Goal: Check status: Check status

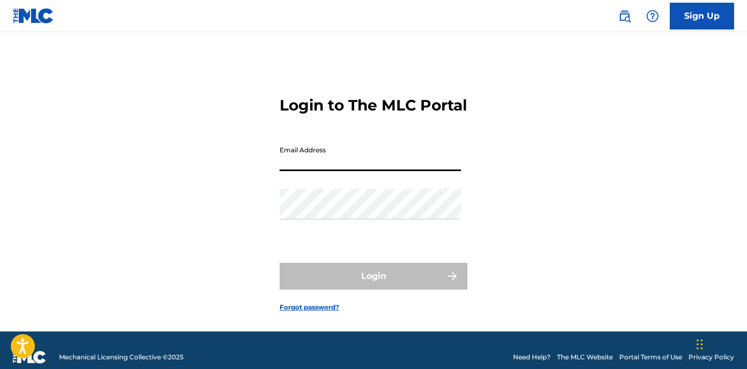
click at [313, 171] on input "Email Address" at bounding box center [370, 156] width 181 height 31
type input "[EMAIL_ADDRESS][DOMAIN_NAME]"
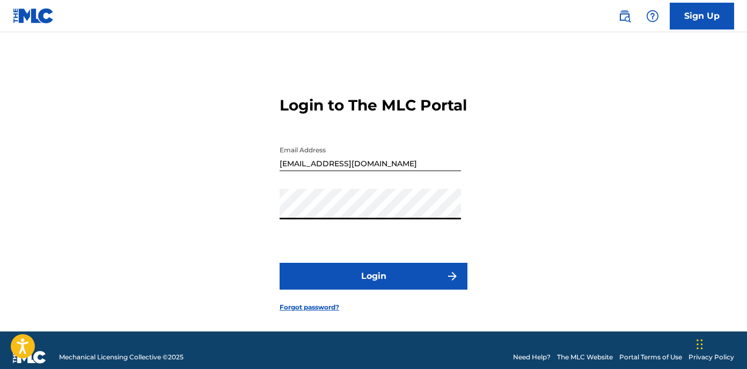
click at [385, 288] on button "Login" at bounding box center [374, 276] width 188 height 27
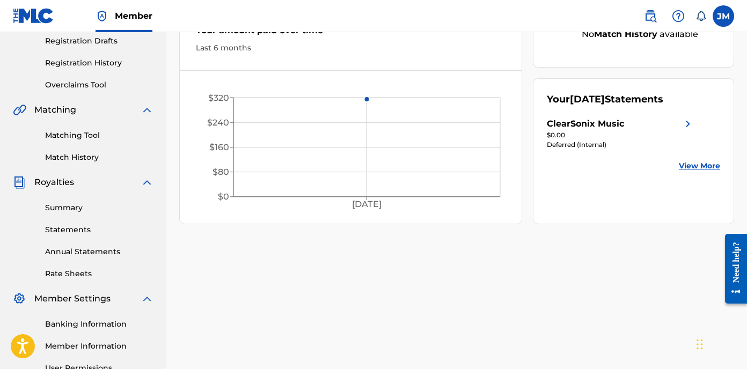
scroll to position [184, 0]
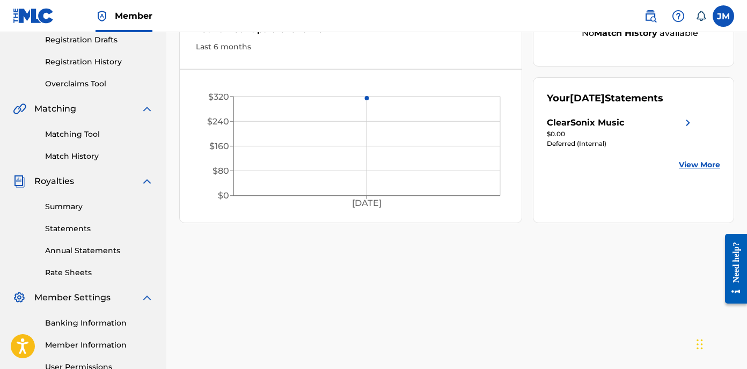
click at [58, 206] on link "Summary" at bounding box center [99, 206] width 108 height 11
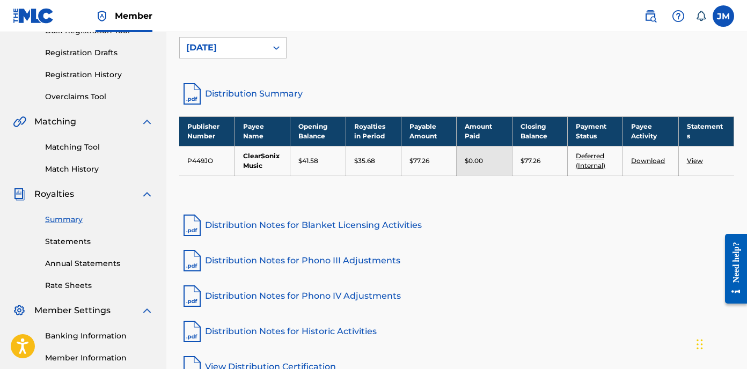
scroll to position [170, 0]
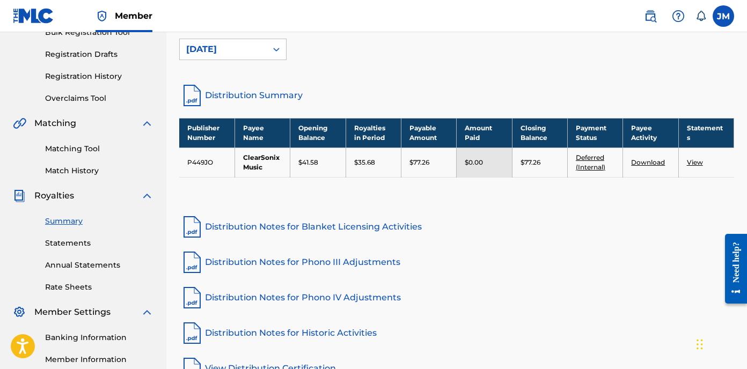
click at [543, 165] on link "View" at bounding box center [695, 162] width 16 height 8
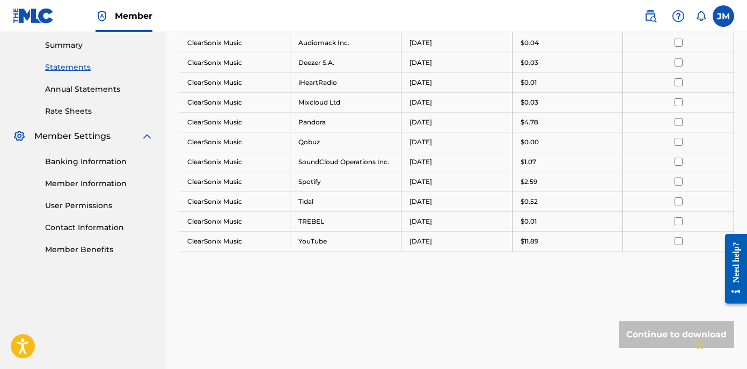
scroll to position [348, 0]
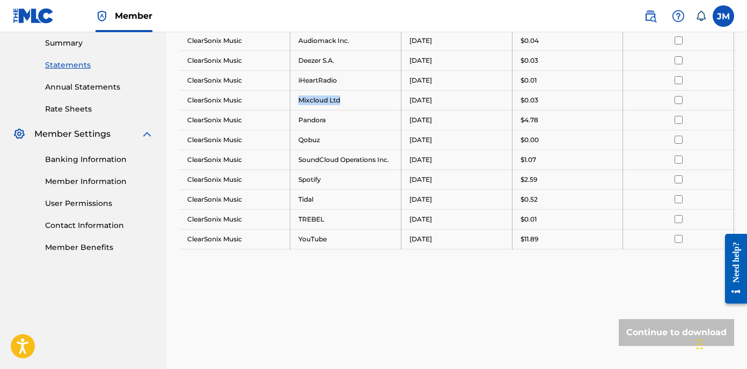
drag, startPoint x: 301, startPoint y: 96, endPoint x: 347, endPoint y: 96, distance: 46.2
click at [347, 96] on td "Mixcloud Ltd" at bounding box center [345, 100] width 111 height 20
copy td "Mixcloud Ltd"
click at [315, 137] on td "Qobuz" at bounding box center [345, 140] width 111 height 20
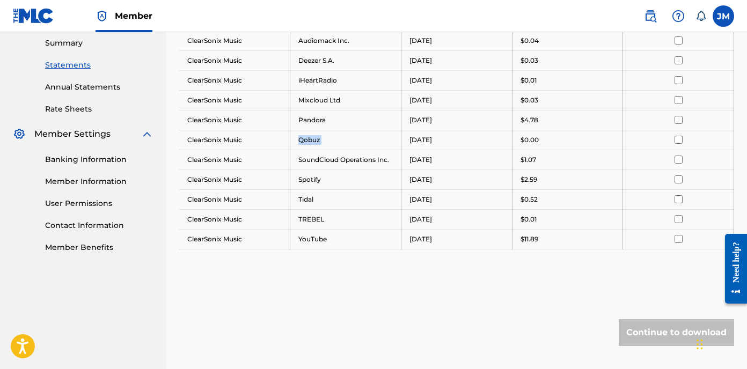
click at [315, 137] on td "Qobuz" at bounding box center [345, 140] width 111 height 20
copy td "Qobuz"
click at [306, 159] on td "SoundCloud Operations Inc." at bounding box center [345, 160] width 111 height 20
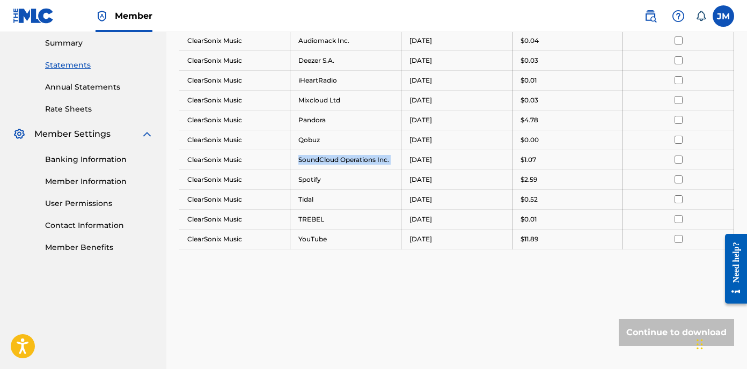
copy td "SoundCloud Operations Inc."
drag, startPoint x: 325, startPoint y: 215, endPoint x: 301, endPoint y: 210, distance: 24.7
click at [301, 210] on td "TREBEL" at bounding box center [345, 219] width 111 height 20
copy td "TREBEL"
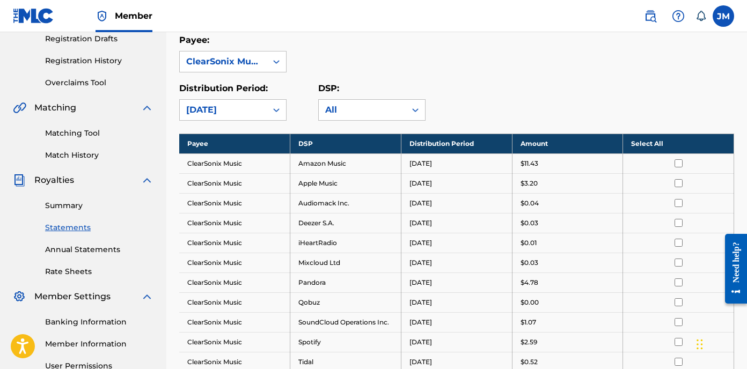
scroll to position [184, 0]
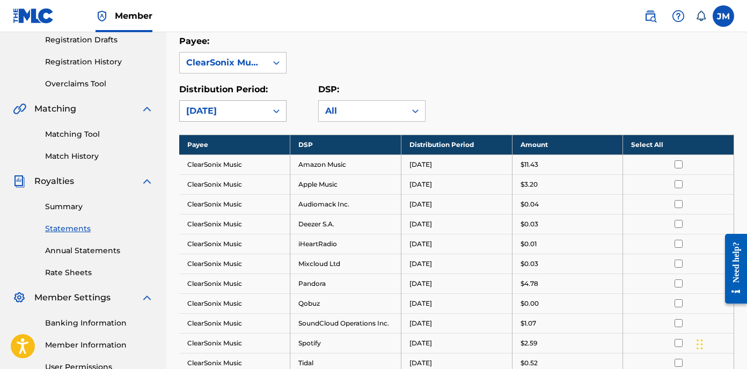
click at [280, 109] on icon at bounding box center [276, 111] width 11 height 11
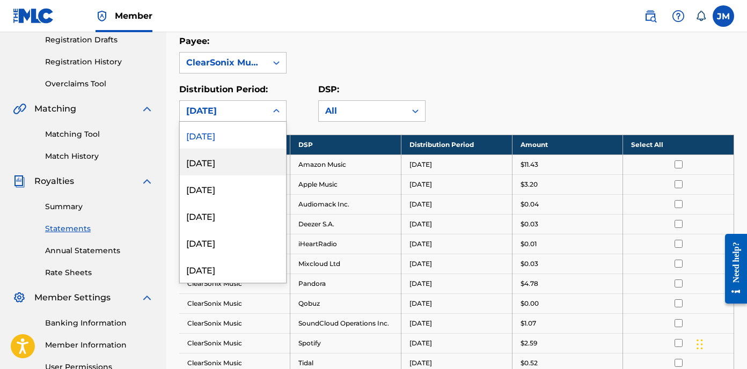
click at [249, 159] on div "[DATE]" at bounding box center [233, 162] width 106 height 27
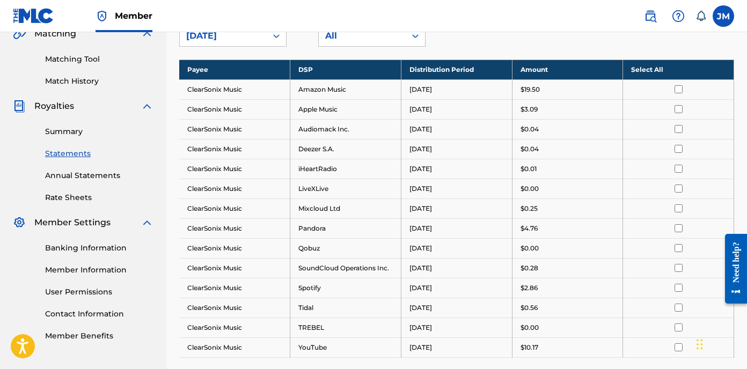
scroll to position [254, 0]
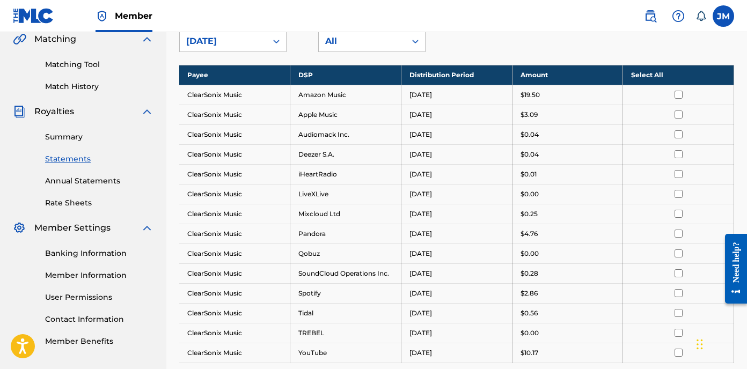
click at [275, 42] on icon at bounding box center [276, 41] width 11 height 11
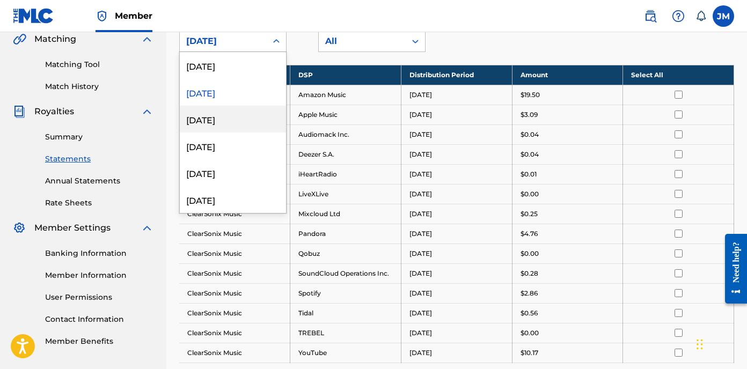
click at [242, 122] on div "[DATE]" at bounding box center [233, 119] width 106 height 27
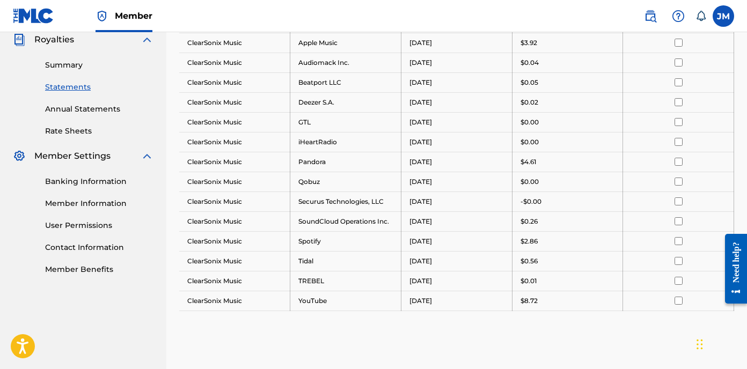
scroll to position [328, 0]
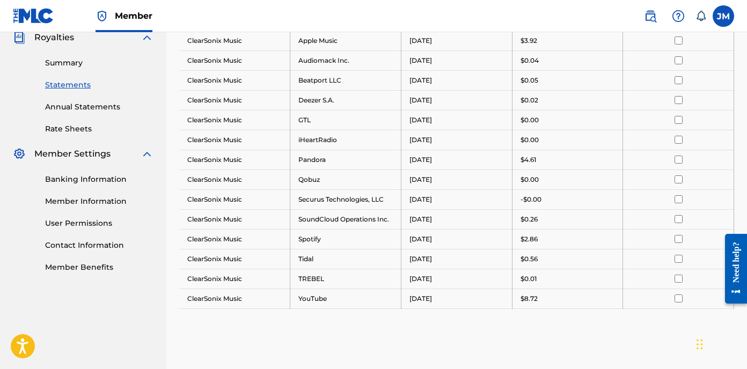
click at [318, 197] on td "Securus Technologies, LLC" at bounding box center [345, 199] width 111 height 20
copy td "Securus Technologies, LLC"
click at [310, 257] on td "Tidal" at bounding box center [345, 259] width 111 height 20
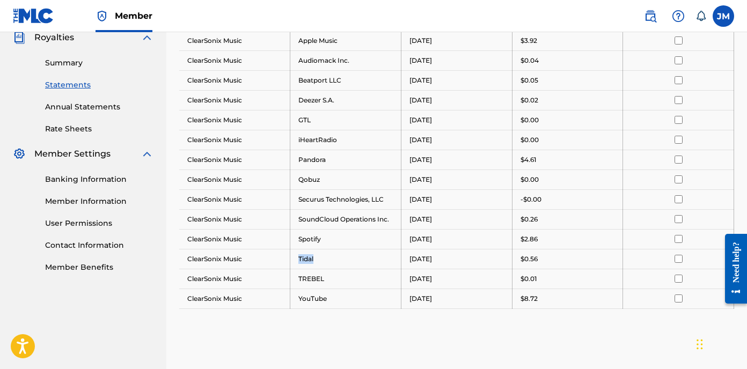
click at [310, 257] on td "Tidal" at bounding box center [345, 259] width 111 height 20
copy td "Tidal"
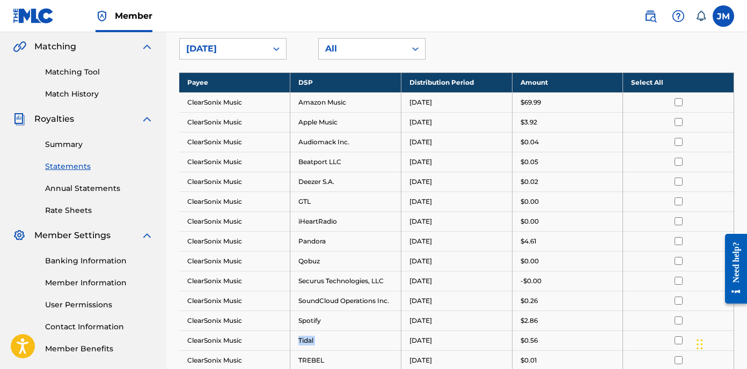
scroll to position [249, 0]
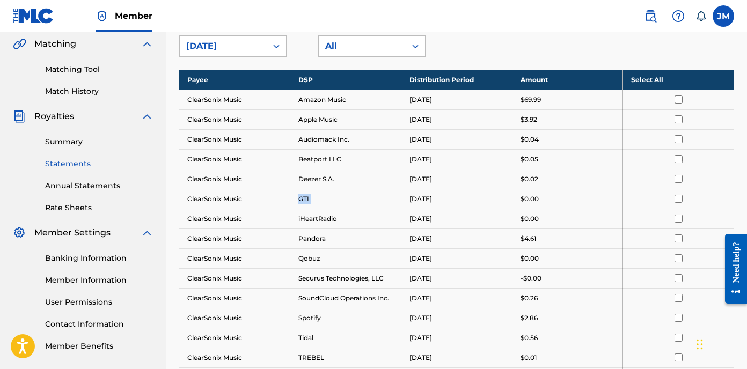
drag, startPoint x: 317, startPoint y: 196, endPoint x: 298, endPoint y: 191, distance: 19.5
click at [298, 191] on td "GTL" at bounding box center [345, 199] width 111 height 20
copy td "GTL"
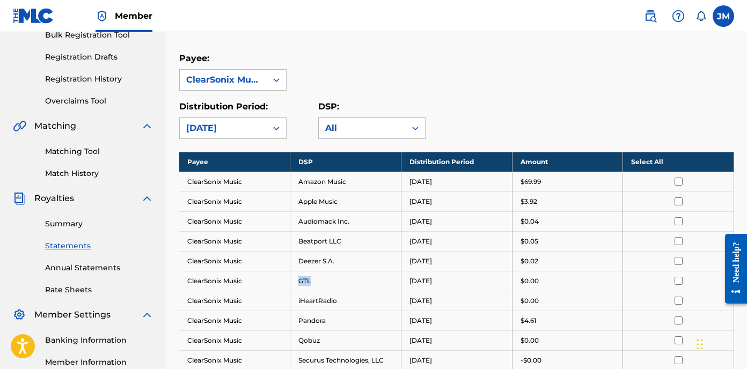
scroll to position [166, 0]
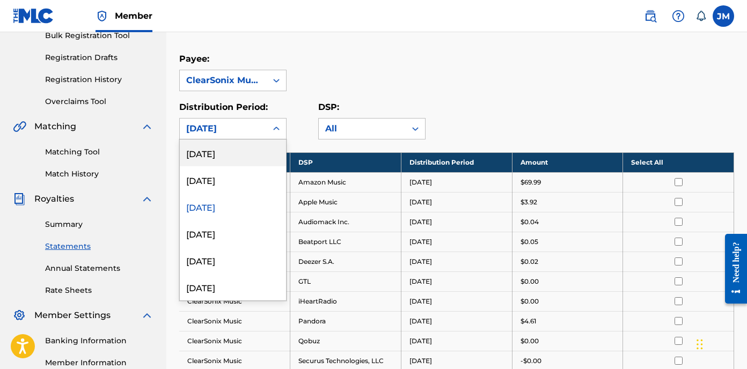
click at [265, 130] on div "[DATE]" at bounding box center [223, 129] width 87 height 20
click at [257, 145] on div "[DATE]" at bounding box center [233, 153] width 106 height 27
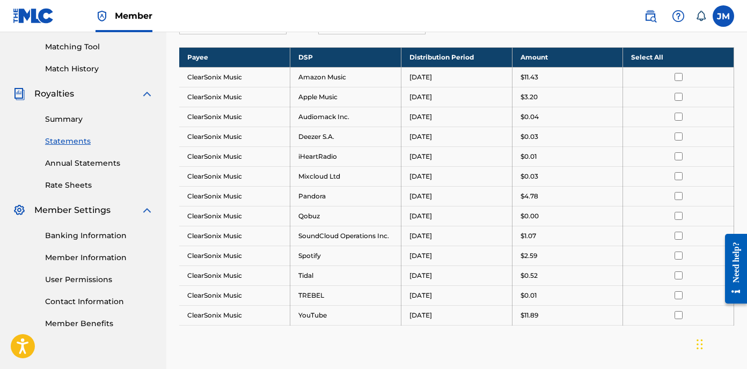
scroll to position [275, 0]
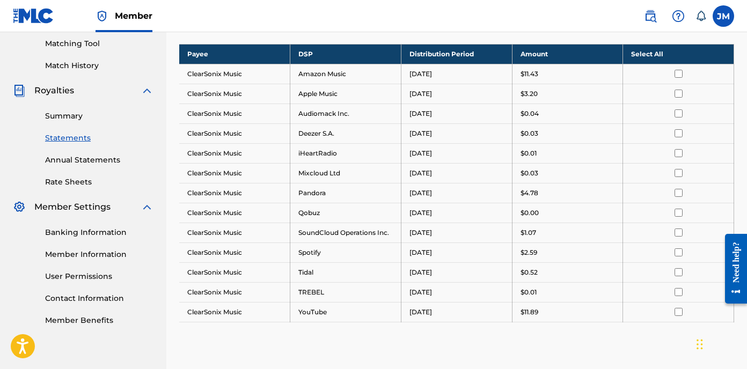
click at [77, 118] on link "Summary" at bounding box center [99, 116] width 108 height 11
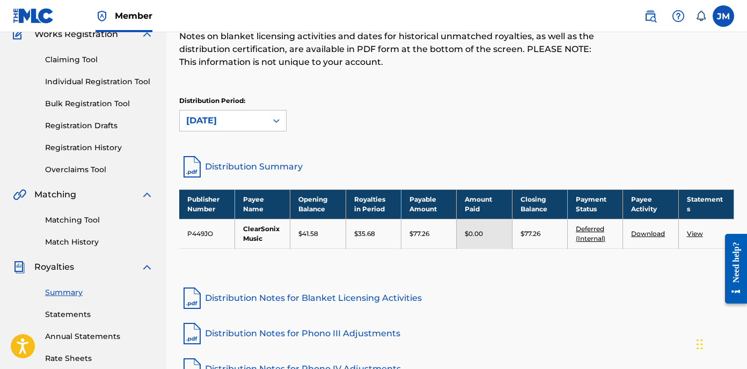
scroll to position [100, 0]
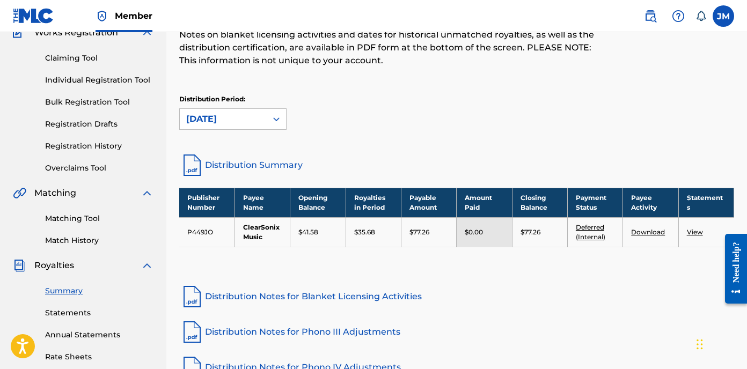
click at [147, 265] on img at bounding box center [147, 265] width 13 height 13
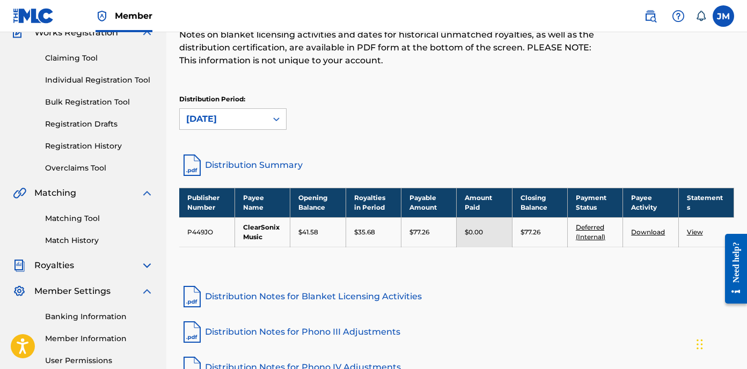
click at [145, 196] on img at bounding box center [147, 193] width 13 height 13
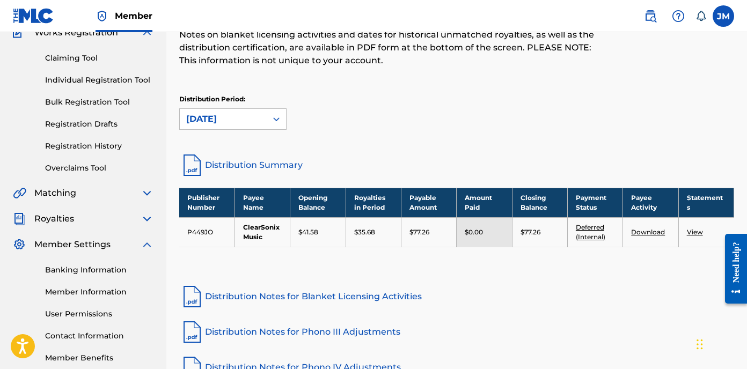
scroll to position [0, 0]
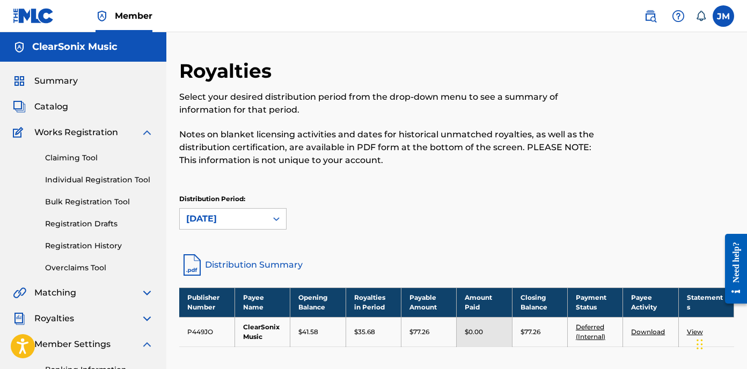
click at [145, 137] on img at bounding box center [147, 132] width 13 height 13
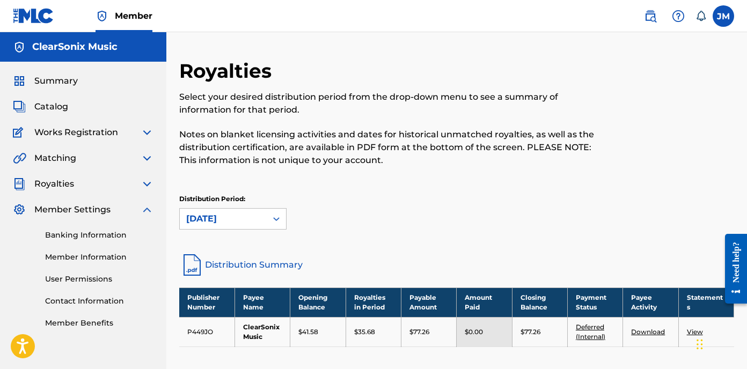
click at [149, 208] on img at bounding box center [147, 209] width 13 height 13
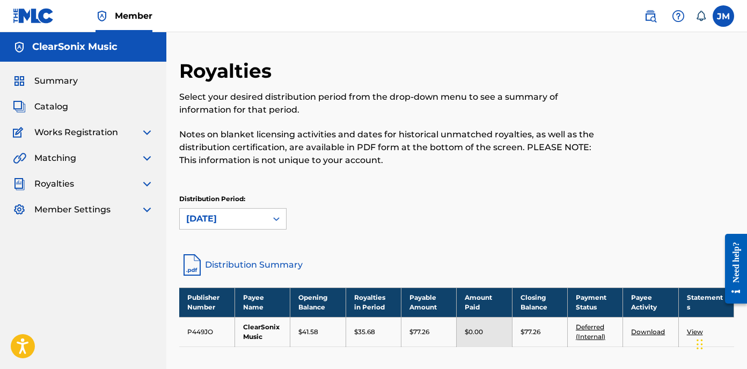
click at [47, 110] on span "Catalog" at bounding box center [51, 106] width 34 height 13
